Goal: Find specific page/section: Find specific page/section

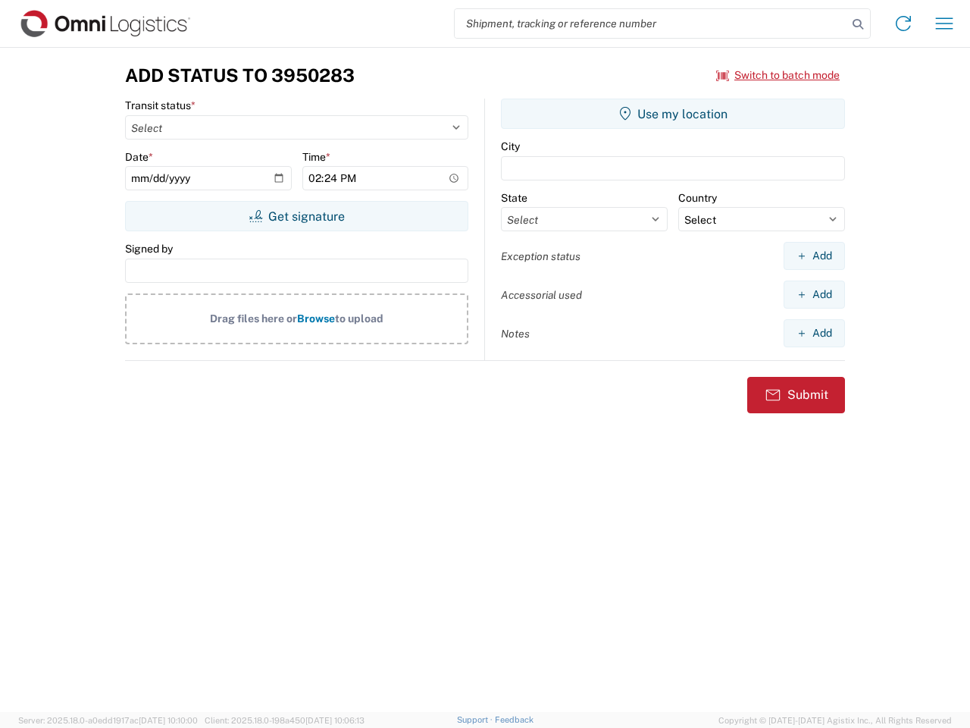
click at [651, 23] on input "search" at bounding box center [651, 23] width 393 height 29
click at [858, 24] on icon at bounding box center [857, 24] width 21 height 21
click at [903, 23] on icon at bounding box center [903, 23] width 24 height 24
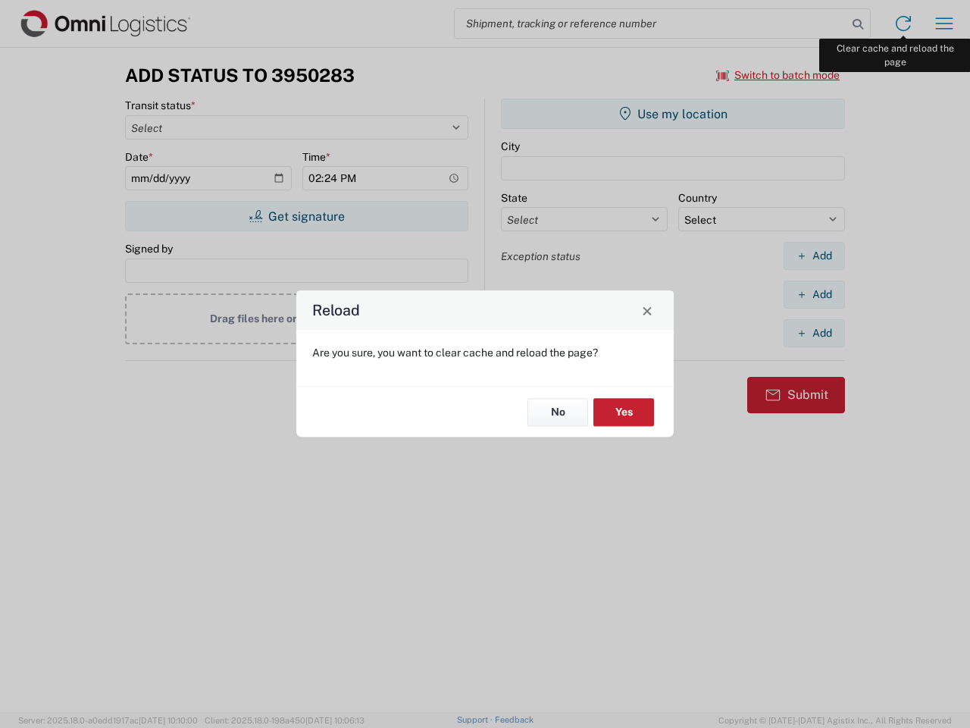
click at [944, 23] on div "Reload Are you sure, you want to clear cache and reload the page? No Yes" at bounding box center [485, 364] width 970 height 728
click at [778, 75] on div "Reload Are you sure, you want to clear cache and reload the page? No Yes" at bounding box center [485, 364] width 970 height 728
click at [296, 216] on div "Reload Are you sure, you want to clear cache and reload the page? No Yes" at bounding box center [485, 364] width 970 height 728
click at [673, 114] on div "Reload Are you sure, you want to clear cache and reload the page? No Yes" at bounding box center [485, 364] width 970 height 728
click at [814, 255] on div "Reload Are you sure, you want to clear cache and reload the page? No Yes" at bounding box center [485, 364] width 970 height 728
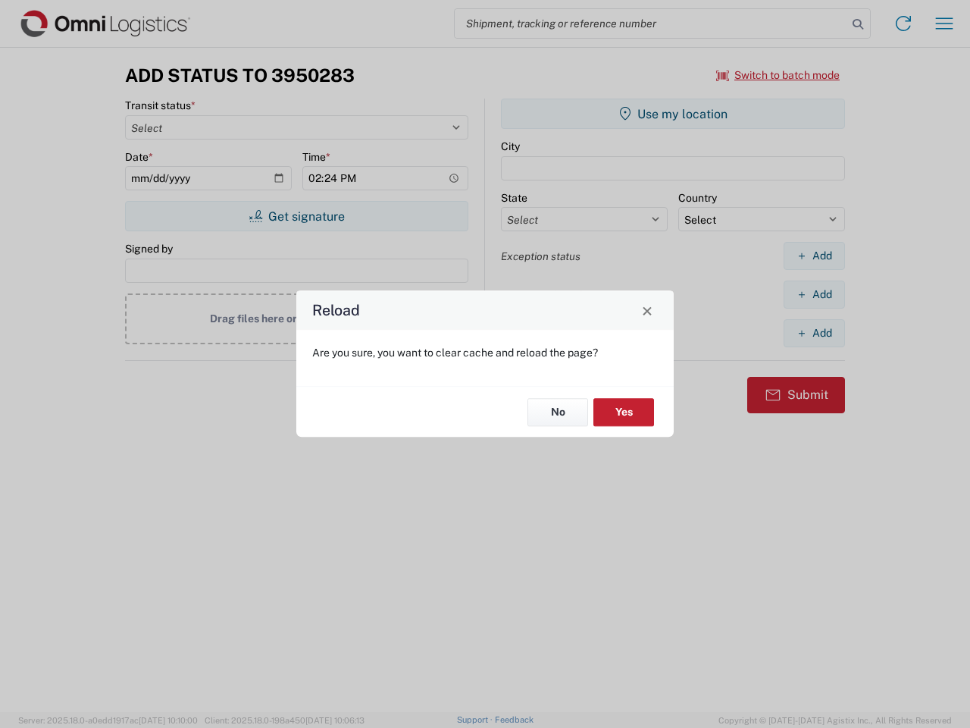
click at [814, 294] on div "Reload Are you sure, you want to clear cache and reload the page? No Yes" at bounding box center [485, 364] width 970 height 728
click at [814, 333] on div "Reload Are you sure, you want to clear cache and reload the page? No Yes" at bounding box center [485, 364] width 970 height 728
